Goal: Information Seeking & Learning: Find specific page/section

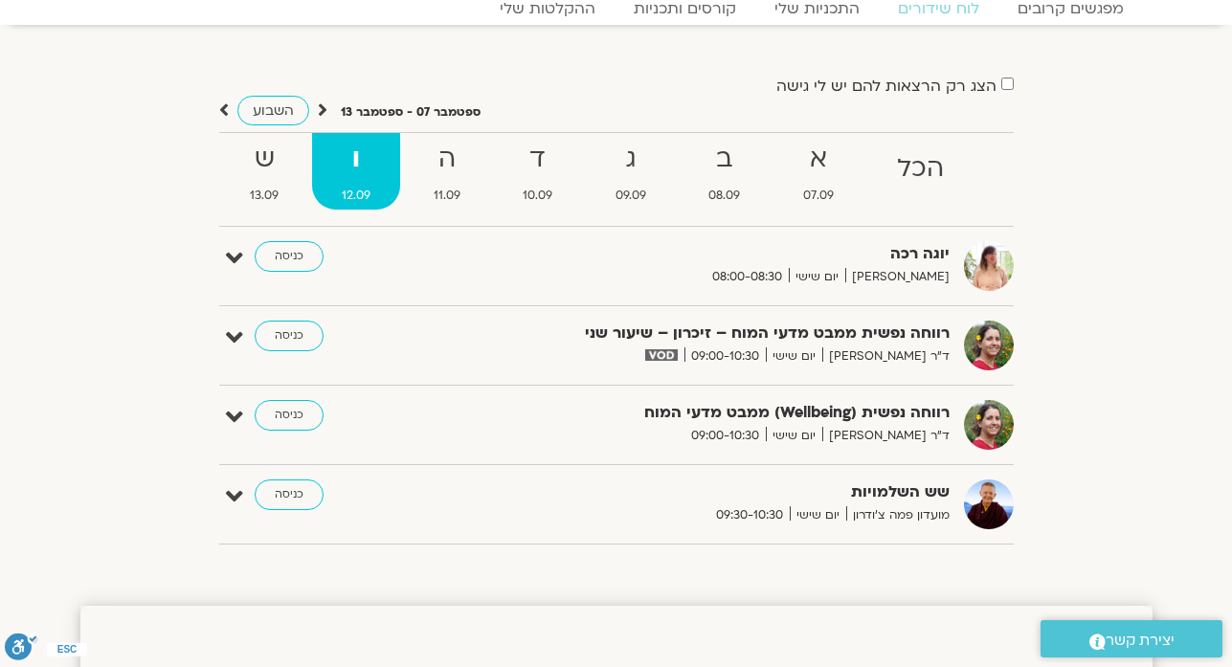
scroll to position [37, 0]
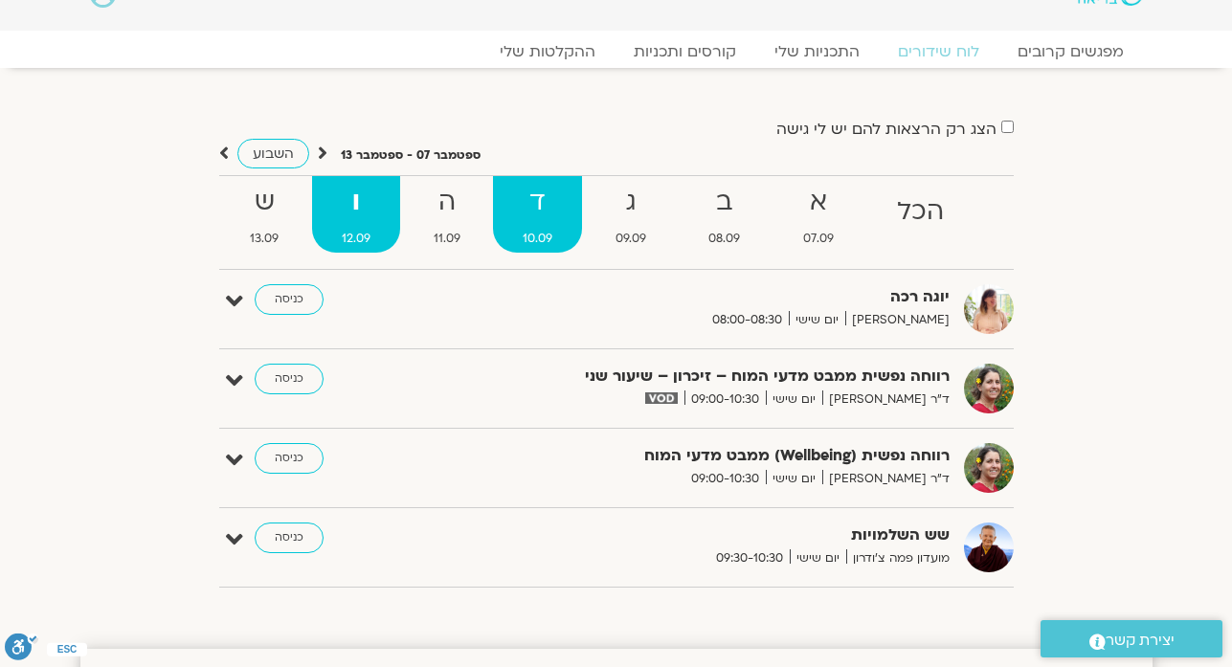
click at [538, 220] on strong "ד" at bounding box center [537, 202] width 89 height 43
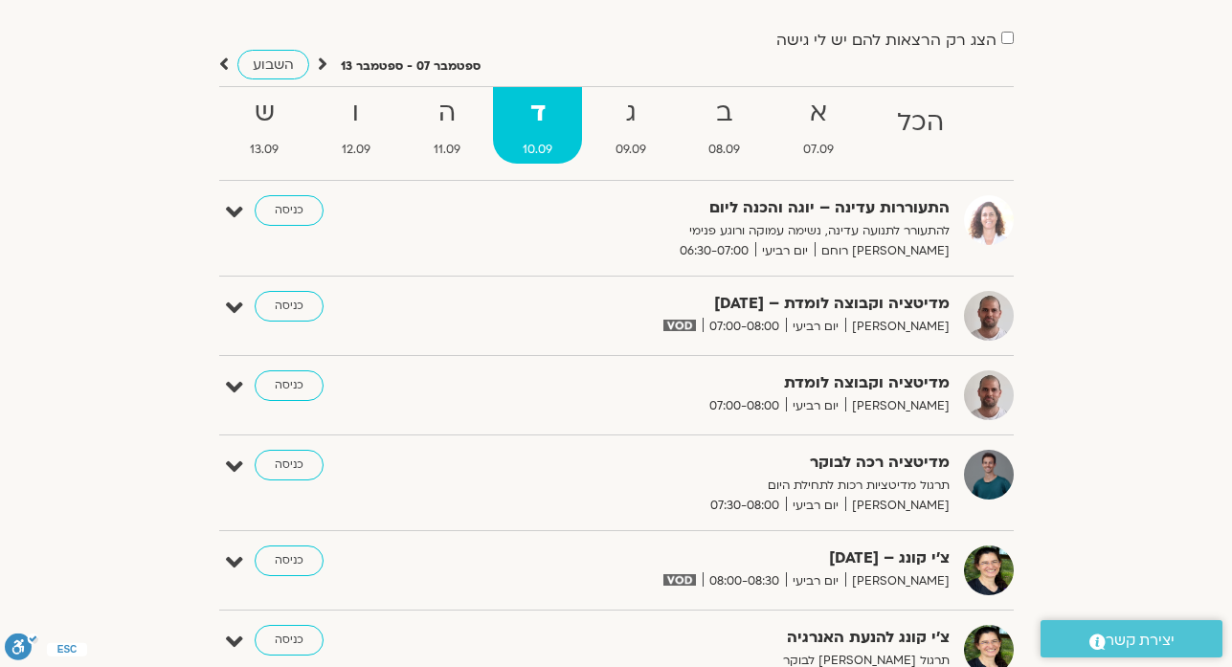
scroll to position [114, 0]
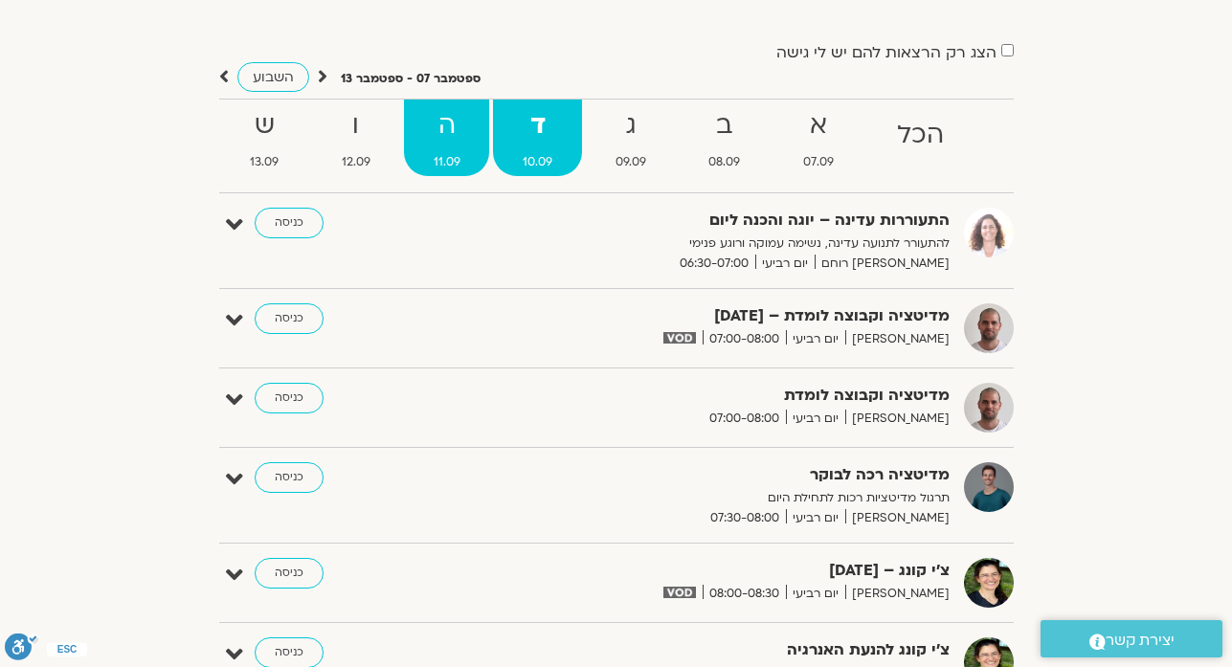
click at [440, 134] on strong "ה" at bounding box center [447, 125] width 86 height 43
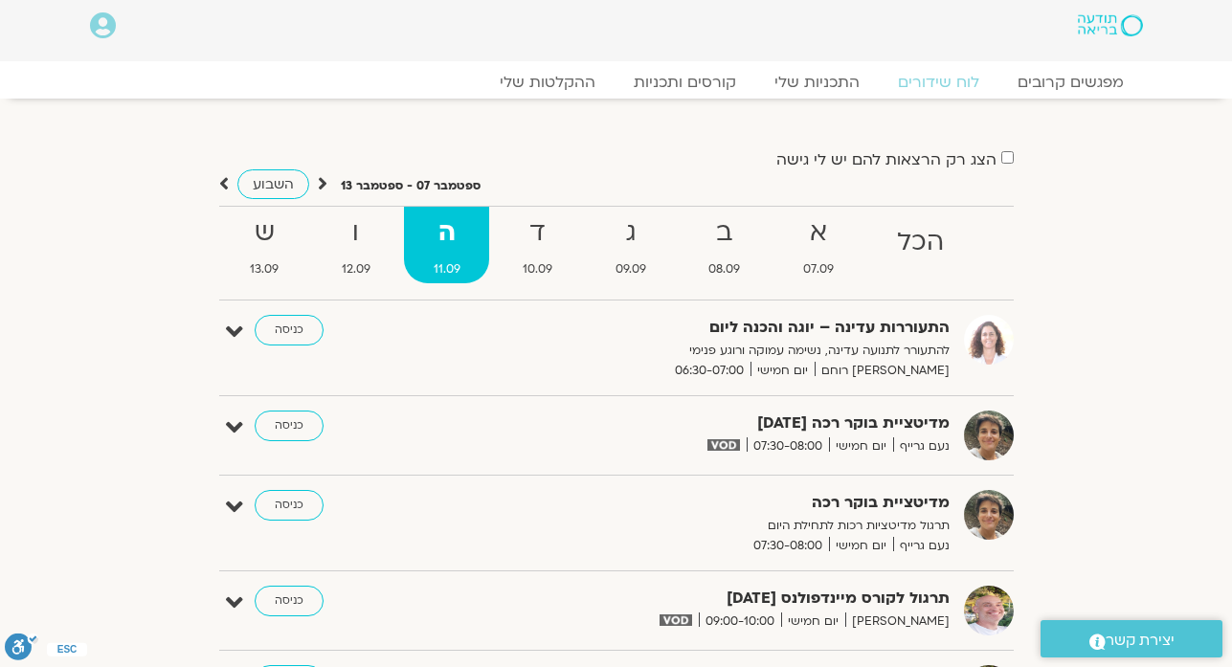
scroll to position [0, 0]
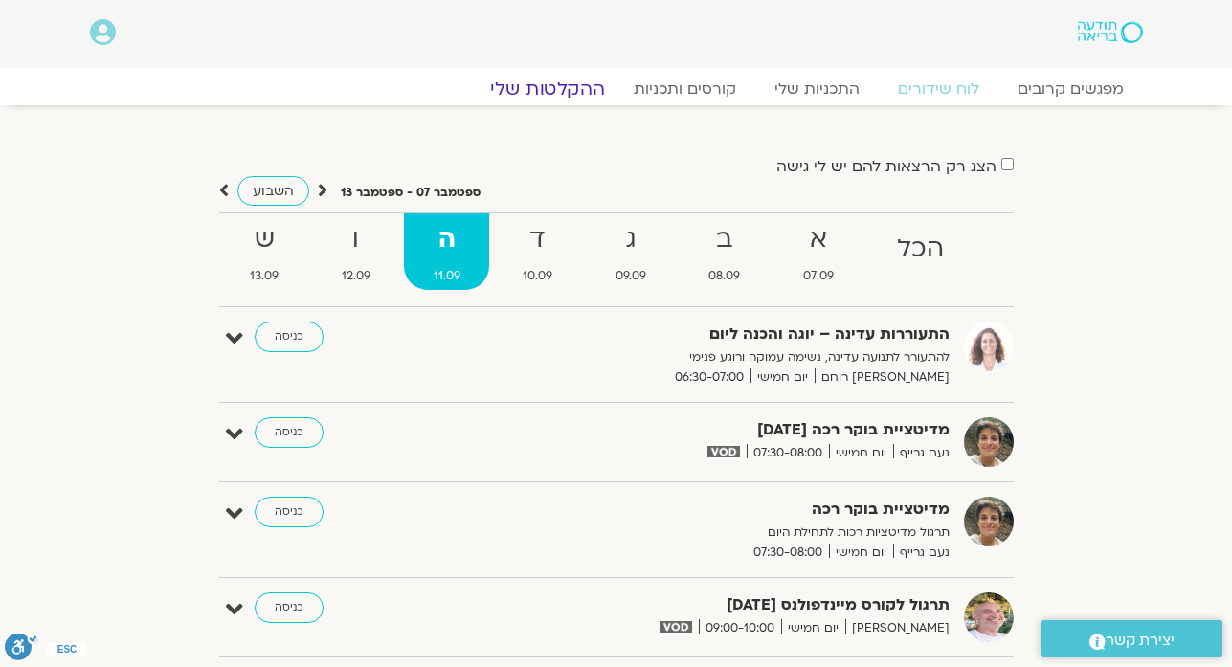
click at [564, 90] on link "ההקלטות שלי" at bounding box center [547, 89] width 161 height 23
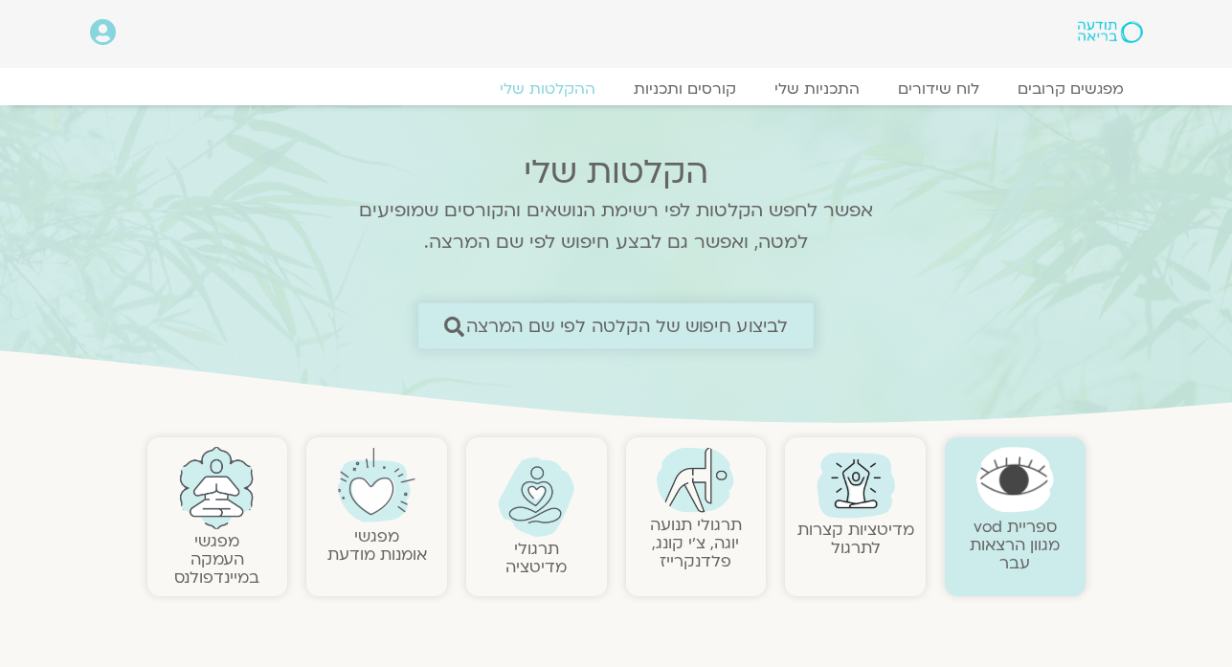
click at [733, 333] on span "לביצוע חיפוש של הקלטה לפי שם המרצה" at bounding box center [627, 326] width 323 height 20
click at [729, 324] on span "לביצוע חיפוש של הקלטה לפי שם המרצה" at bounding box center [627, 326] width 323 height 20
click at [729, 326] on span "לביצוע חיפוש של הקלטה לפי שם המרצה" at bounding box center [627, 326] width 323 height 20
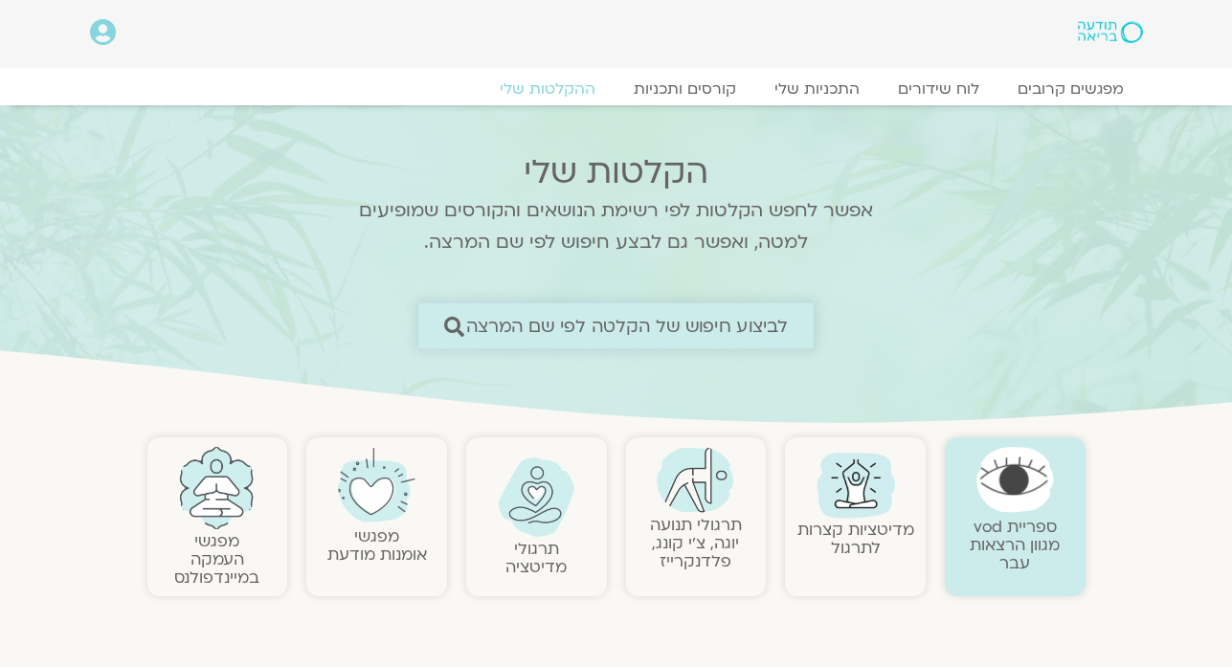
click at [729, 326] on span "לביצוע חיפוש של הקלטה לפי שם המרצה" at bounding box center [627, 326] width 323 height 20
click at [729, 328] on span "לביצוע חיפוש של הקלטה לפי שם המרצה" at bounding box center [627, 326] width 323 height 20
click at [727, 325] on span "לביצוע חיפוש של הקלטה לפי שם המרצה" at bounding box center [627, 326] width 323 height 20
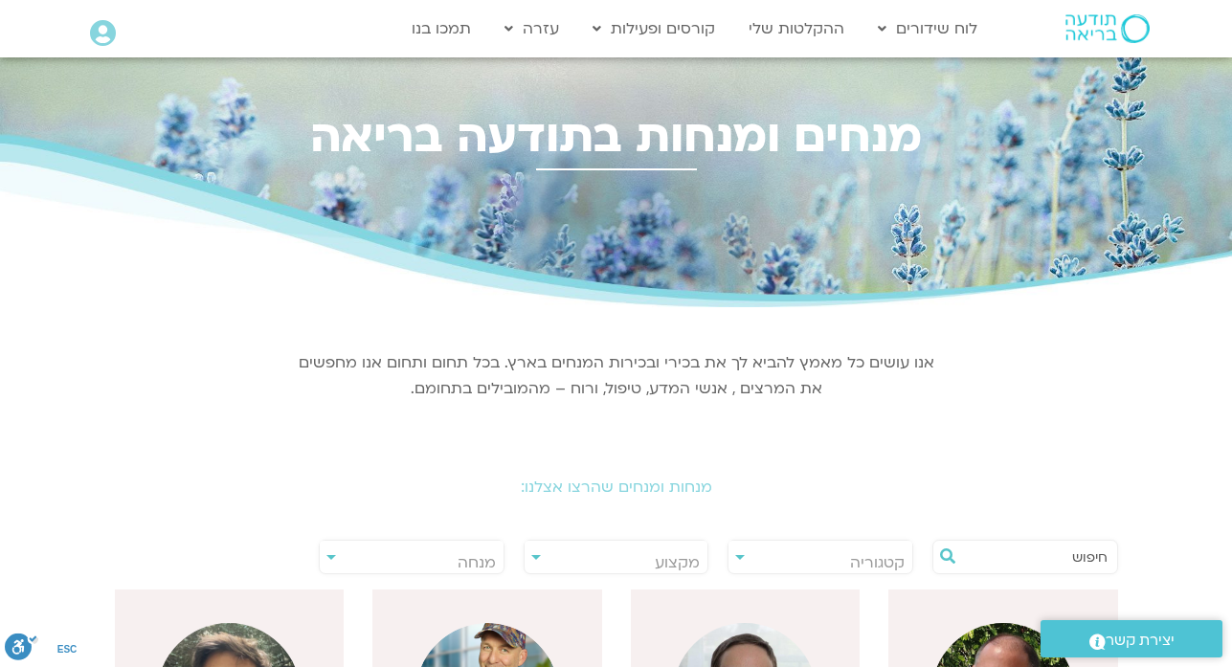
click at [1089, 561] on input "text" at bounding box center [1034, 557] width 145 height 33
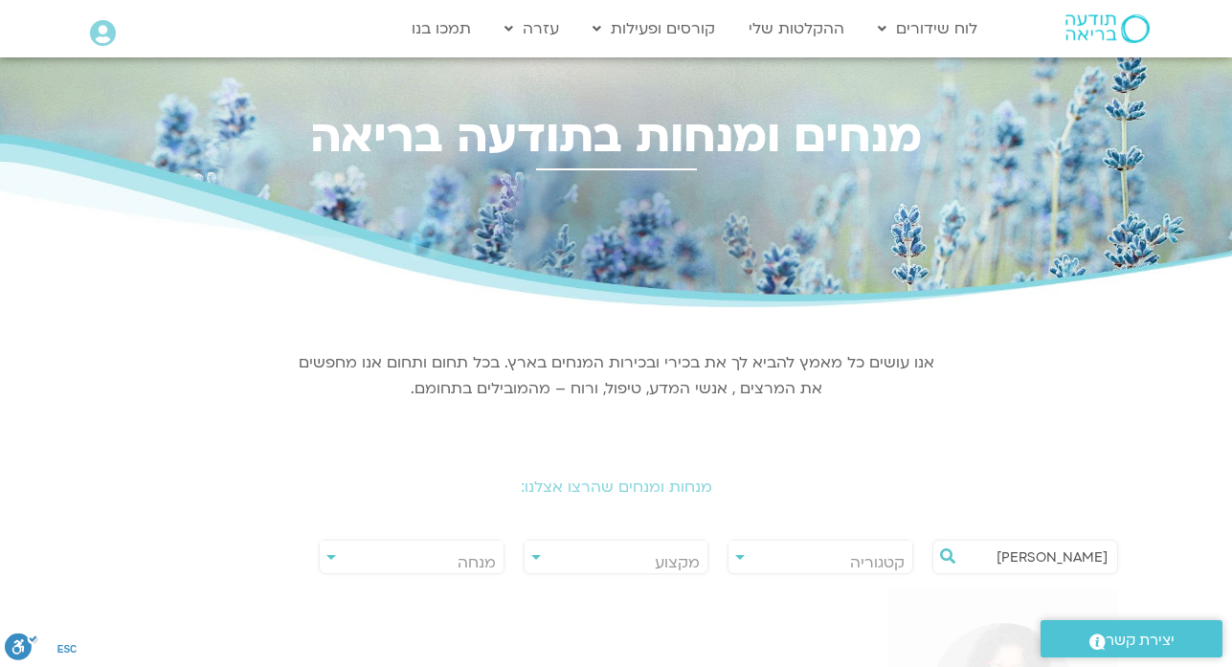
type input "ארנינה"
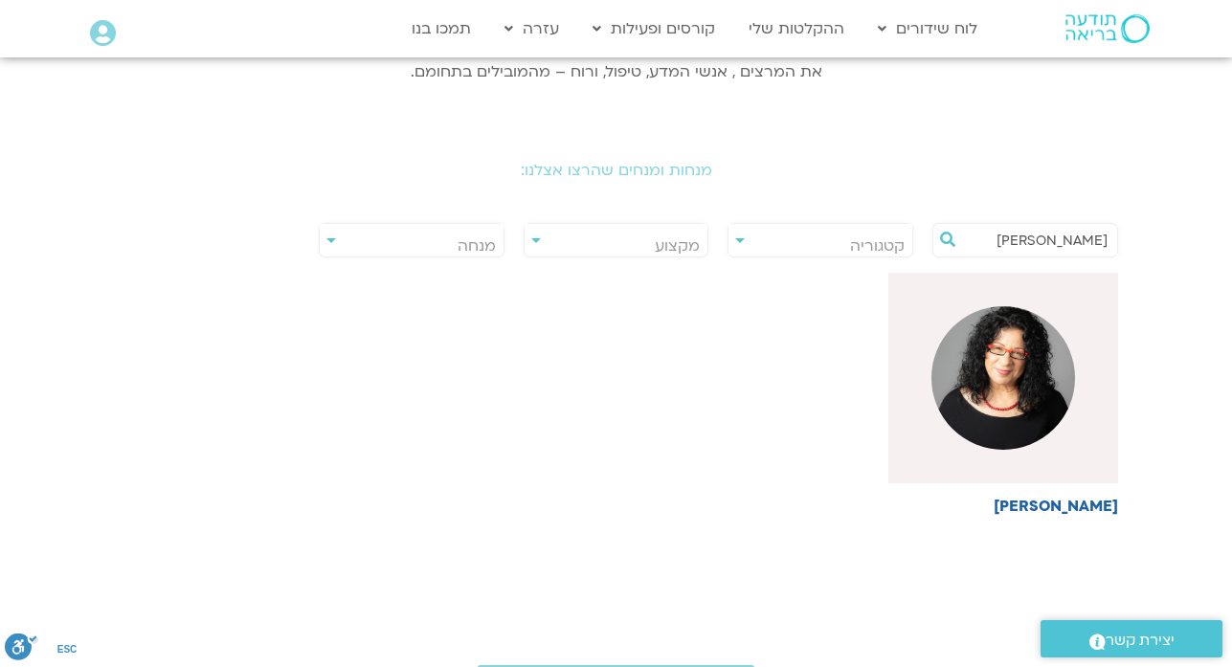
scroll to position [345, 0]
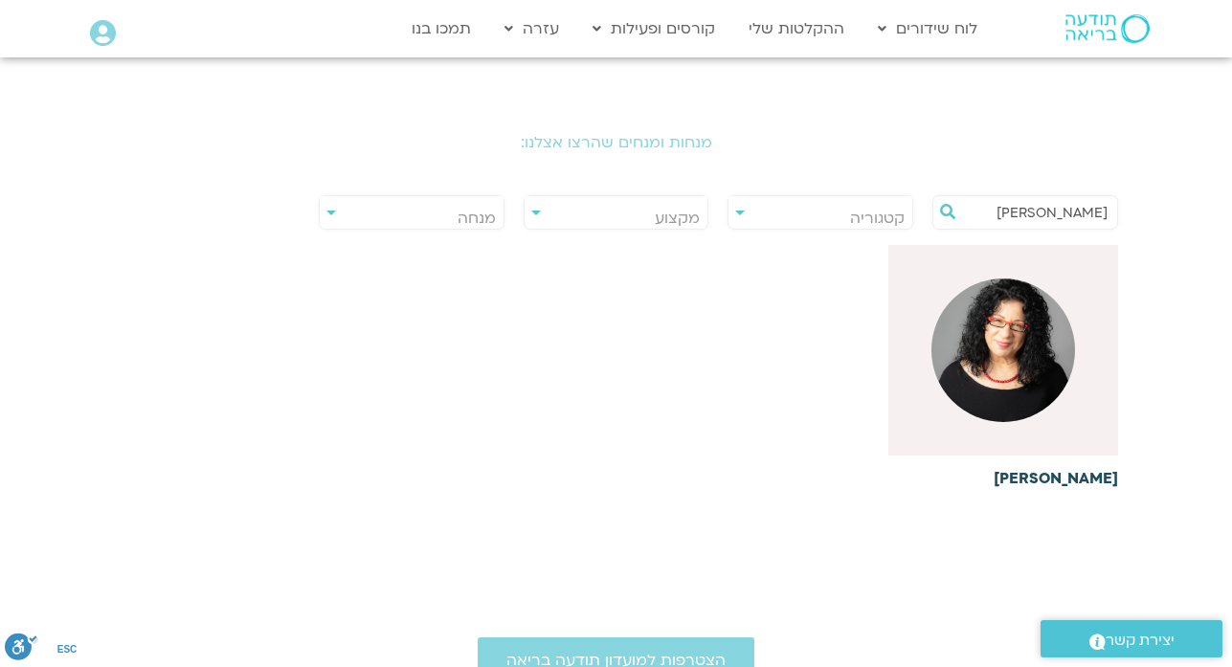
click at [1054, 475] on h6 "[PERSON_NAME]" at bounding box center [1003, 478] width 230 height 17
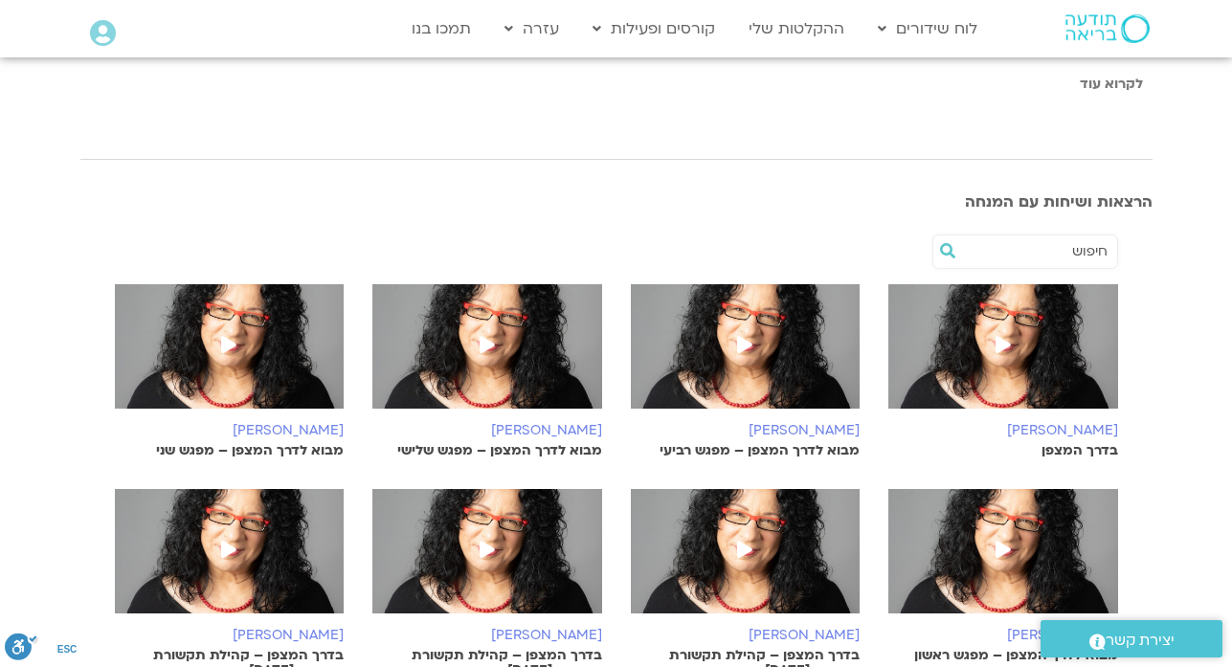
scroll to position [498, 0]
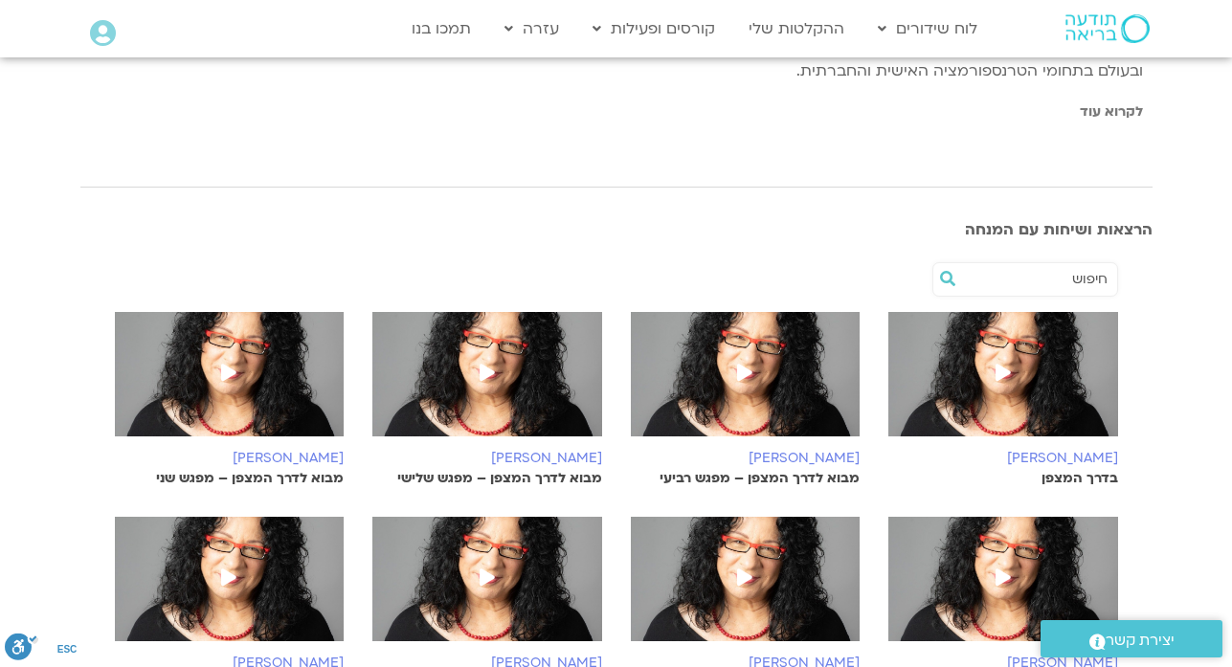
click at [1058, 462] on h6 "[PERSON_NAME]" at bounding box center [1003, 458] width 230 height 15
